Goal: Transaction & Acquisition: Subscribe to service/newsletter

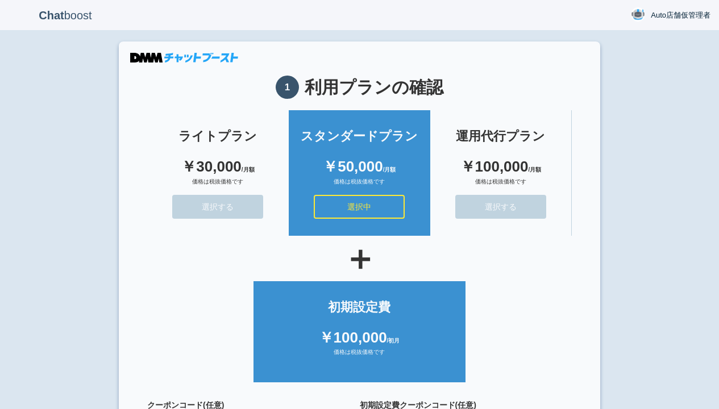
scroll to position [102, 0]
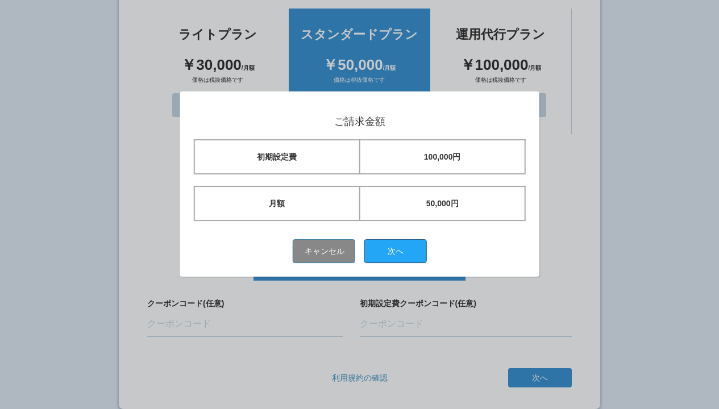
click at [400, 251] on button "次へ" at bounding box center [396, 251] width 63 height 24
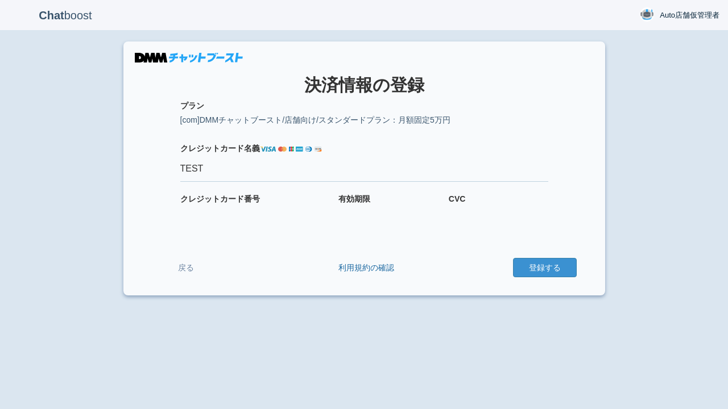
type input "TEST"
click at [544, 268] on button "登録する" at bounding box center [545, 267] width 64 height 19
